Goal: Information Seeking & Learning: Learn about a topic

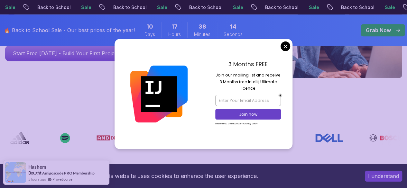
scroll to position [209, 0]
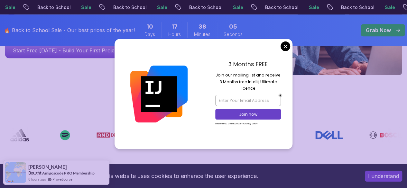
click at [283, 51] on div "3 Months FREE Join our mailing list and receive 3 Months free Intellij Ultimate…" at bounding box center [248, 94] width 89 height 110
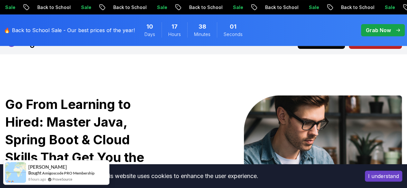
scroll to position [0, 0]
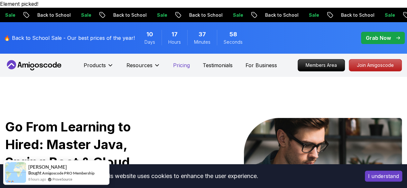
click at [185, 61] on p "Pricing" at bounding box center [181, 65] width 17 height 8
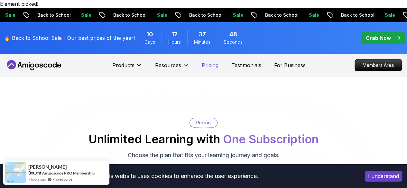
click at [215, 61] on p "Pricing" at bounding box center [210, 65] width 17 height 8
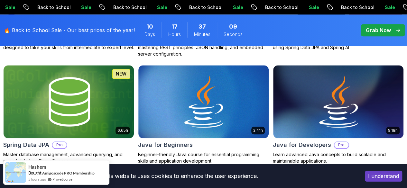
scroll to position [319, 0]
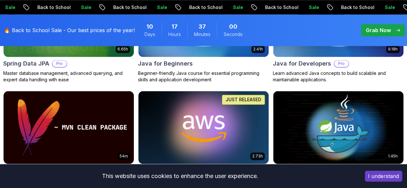
scroll to position [413, 0]
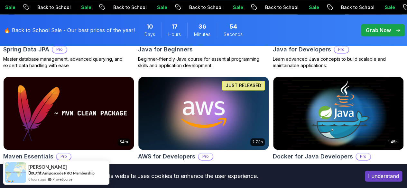
click at [0, 0] on button "Free" at bounding box center [0, 0] width 0 height 0
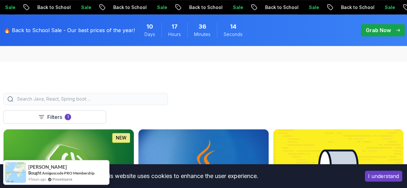
scroll to position [143, 0]
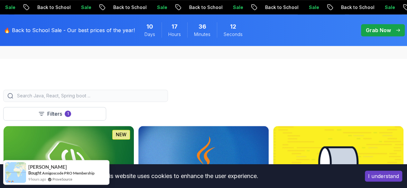
click at [0, 0] on p "Clear All" at bounding box center [0, 0] width 0 height 0
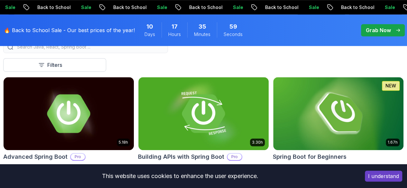
scroll to position [145, 0]
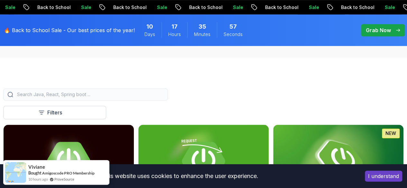
click at [142, 91] on input "search" at bounding box center [90, 94] width 148 height 6
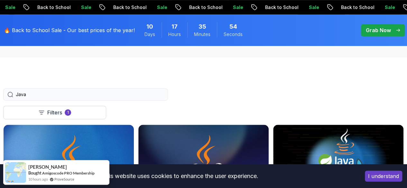
type input "Java"
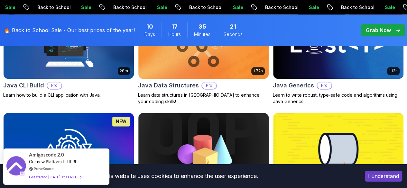
scroll to position [378, 0]
